Goal: Information Seeking & Learning: Learn about a topic

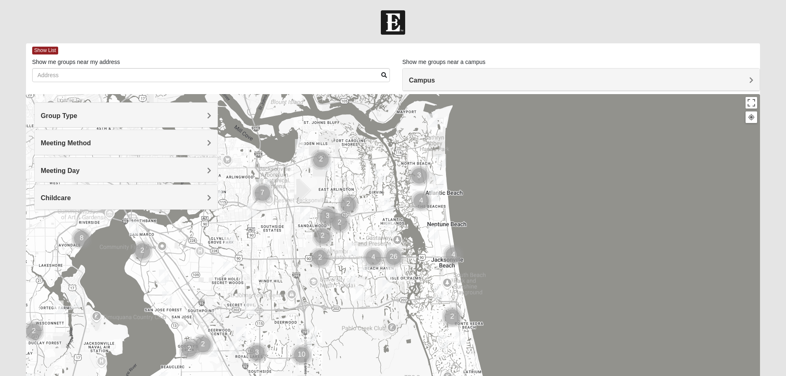
click at [80, 171] on span "Meeting Day" at bounding box center [60, 170] width 39 height 7
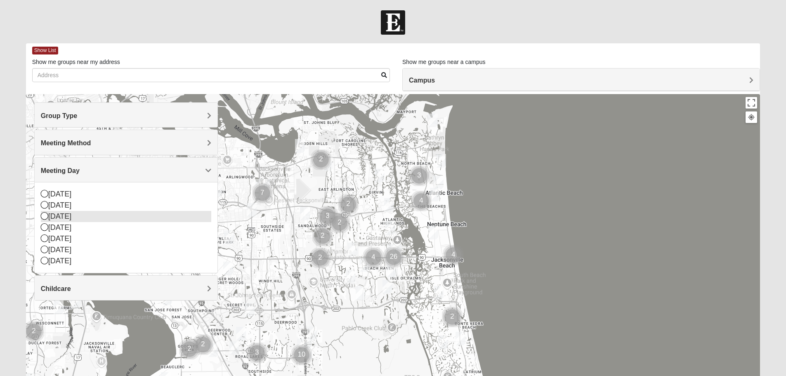
click at [44, 216] on icon at bounding box center [44, 215] width 7 height 7
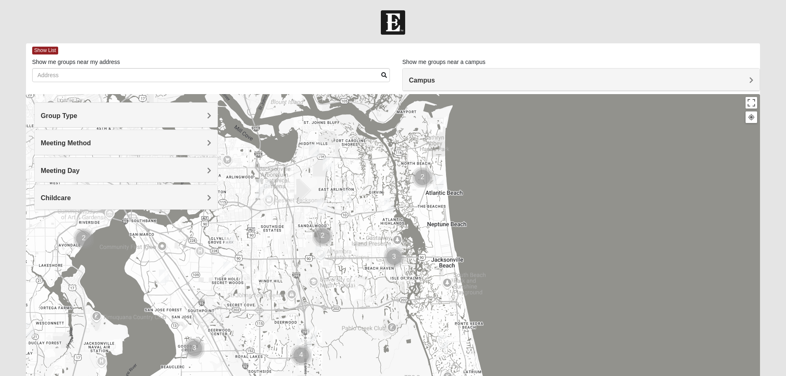
click at [91, 142] on span "Meeting Method" at bounding box center [66, 142] width 50 height 7
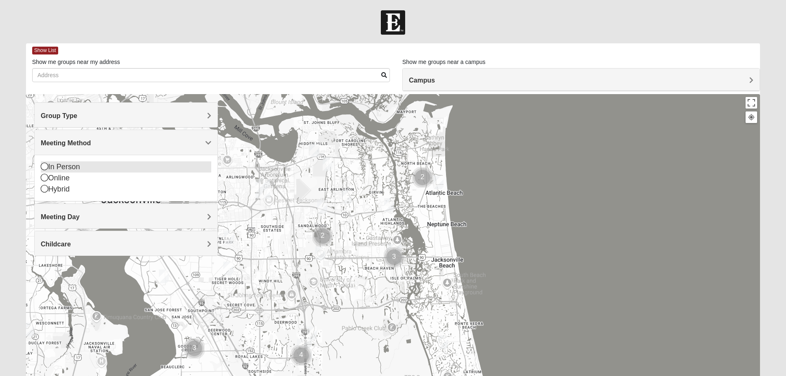
click at [44, 165] on icon at bounding box center [44, 165] width 7 height 7
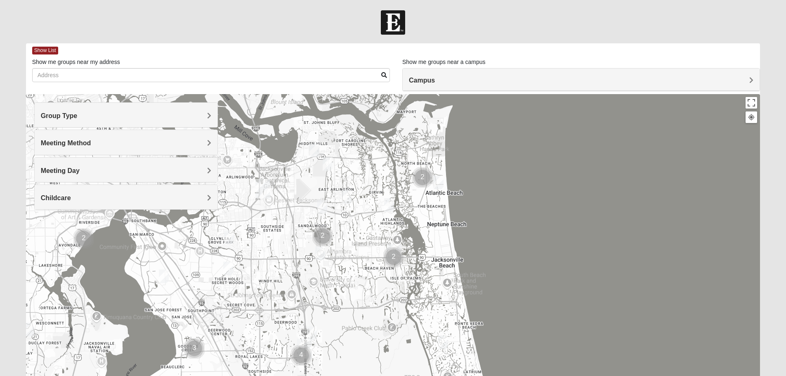
click at [71, 197] on span "Childcare" at bounding box center [56, 197] width 30 height 7
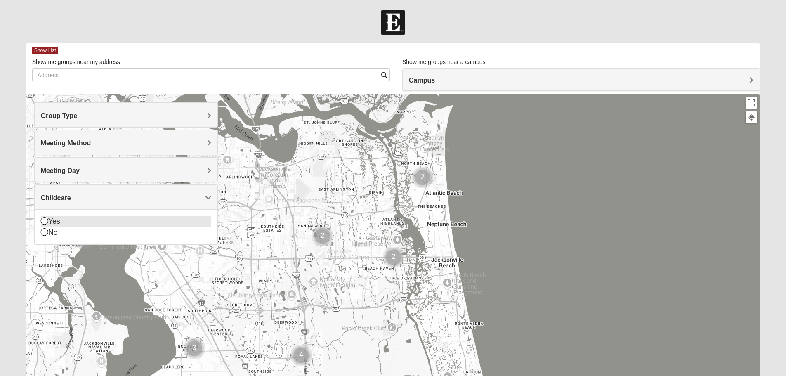
click at [44, 222] on icon at bounding box center [44, 220] width 7 height 7
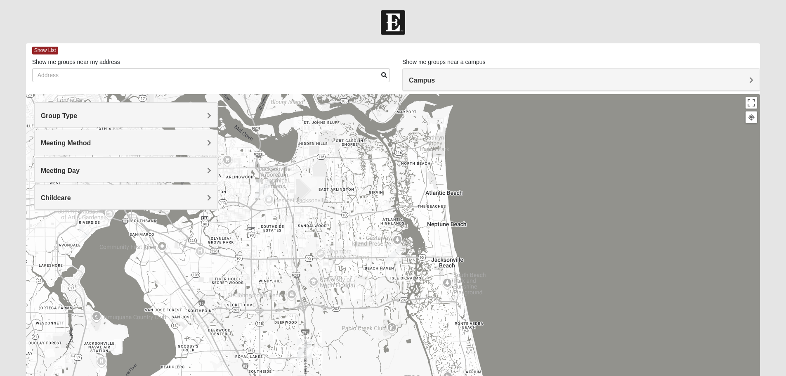
click at [78, 115] on span "Group Type" at bounding box center [59, 115] width 37 height 7
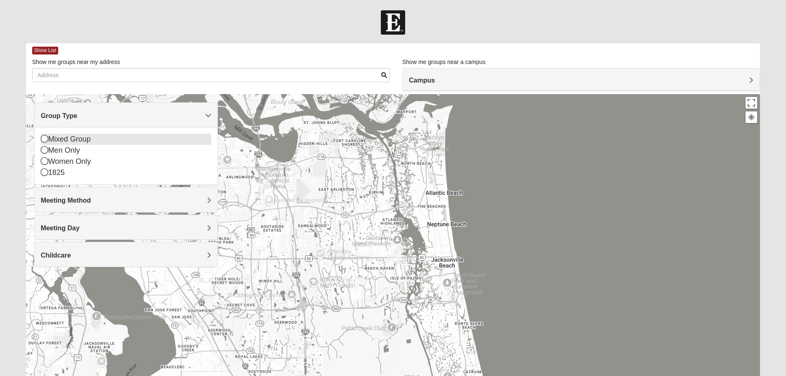
click at [42, 138] on icon at bounding box center [44, 138] width 7 height 7
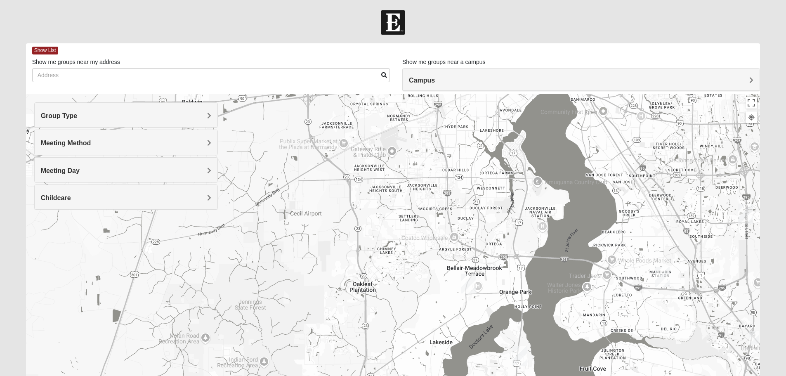
drag, startPoint x: 48, startPoint y: 261, endPoint x: 494, endPoint y: 126, distance: 466.2
click at [494, 126] on div at bounding box center [393, 259] width 734 height 330
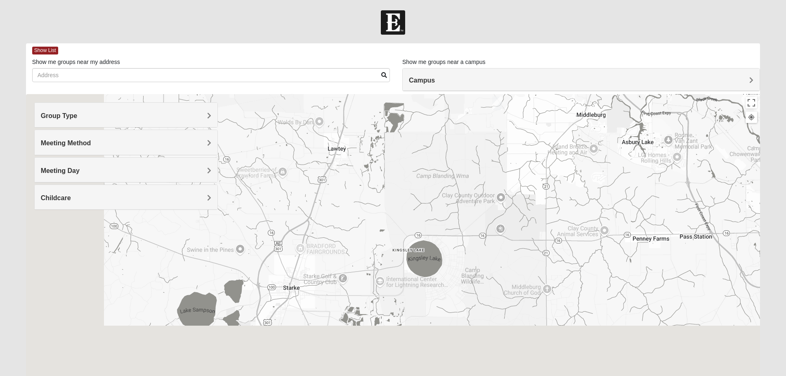
drag, startPoint x: 215, startPoint y: 353, endPoint x: 476, endPoint y: 39, distance: 408.8
click at [476, 39] on form "Hello [PERSON_NAME] My Account Log Out Find A Group Error" at bounding box center [393, 232] width 786 height 444
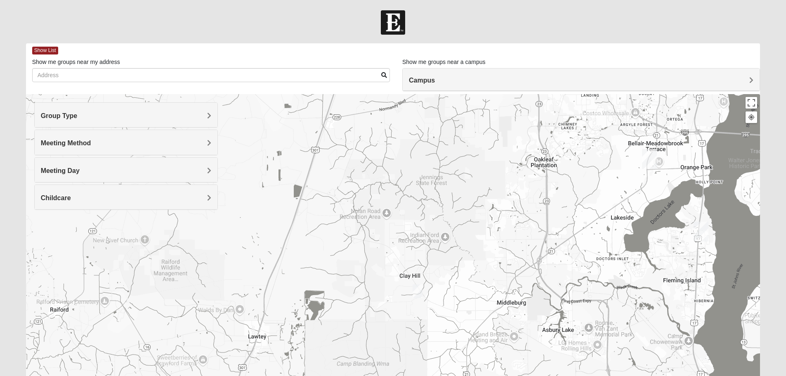
drag, startPoint x: 595, startPoint y: 161, endPoint x: 520, endPoint y: 339, distance: 192.4
click at [520, 341] on div at bounding box center [393, 259] width 734 height 330
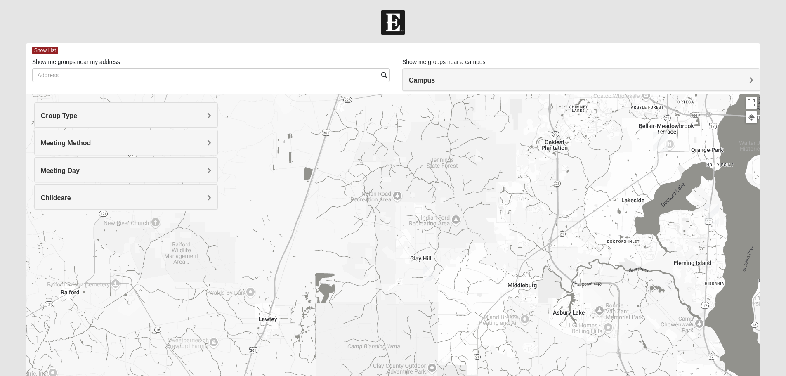
click at [428, 273] on img "Mixed Taylor 32068" at bounding box center [428, 274] width 10 height 14
click at [385, 251] on span "Learn More" at bounding box center [380, 255] width 35 height 9
